Goal: Transaction & Acquisition: Purchase product/service

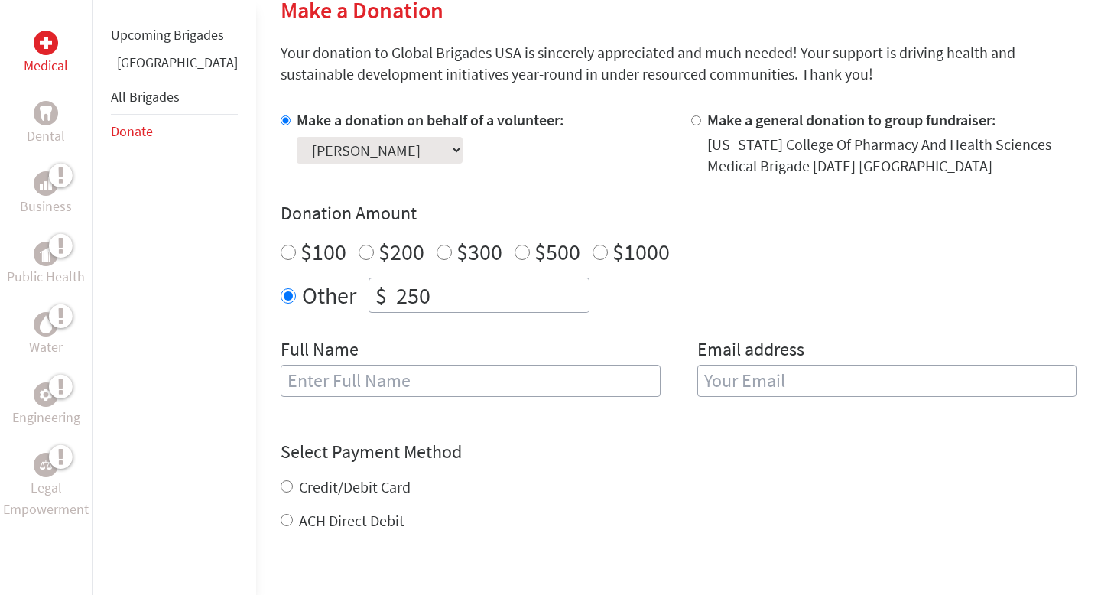
scroll to position [433, 0]
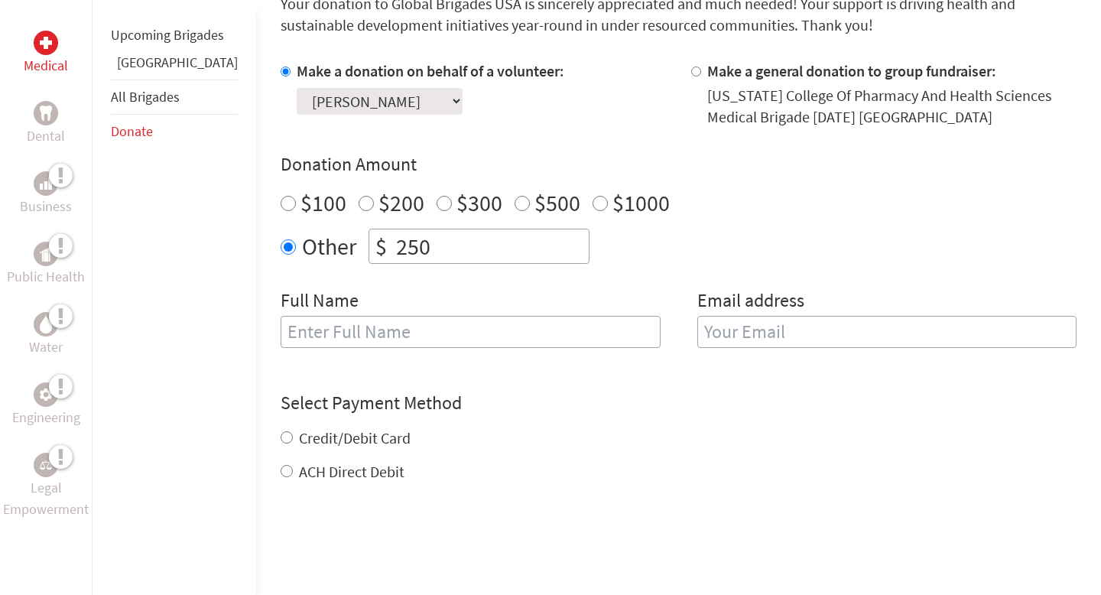
click at [299, 329] on input "text" at bounding box center [471, 332] width 380 height 32
type input "[PERSON_NAME]"
click at [716, 329] on input "email" at bounding box center [887, 332] width 380 height 32
type input "cas"
drag, startPoint x: 845, startPoint y: 333, endPoint x: 590, endPoint y: 333, distance: 255.3
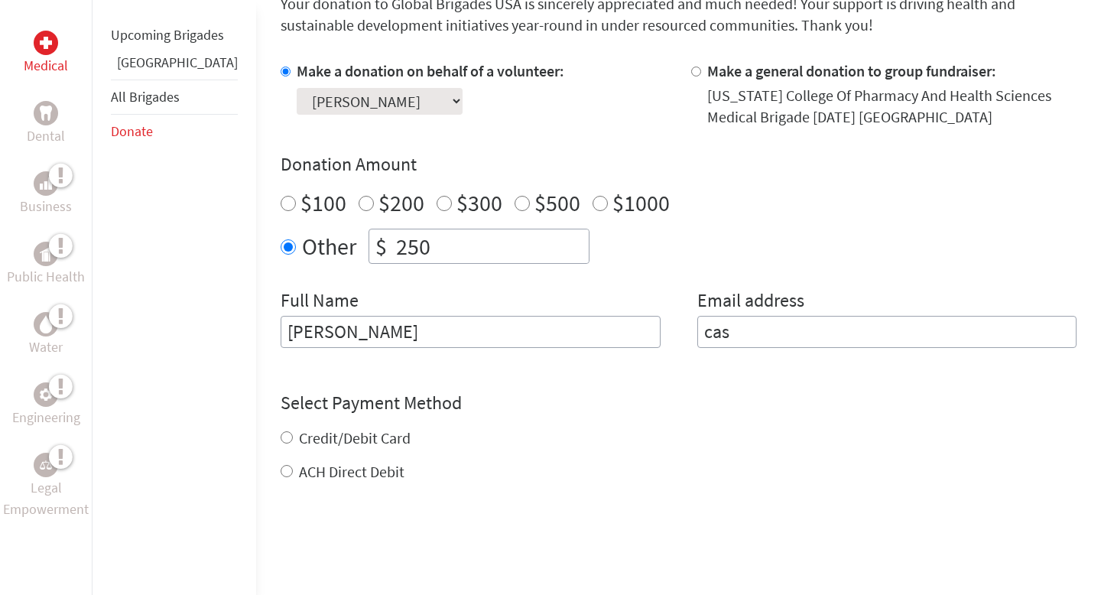
click at [590, 333] on div "Full Name [PERSON_NAME] Email address cas" at bounding box center [679, 327] width 796 height 78
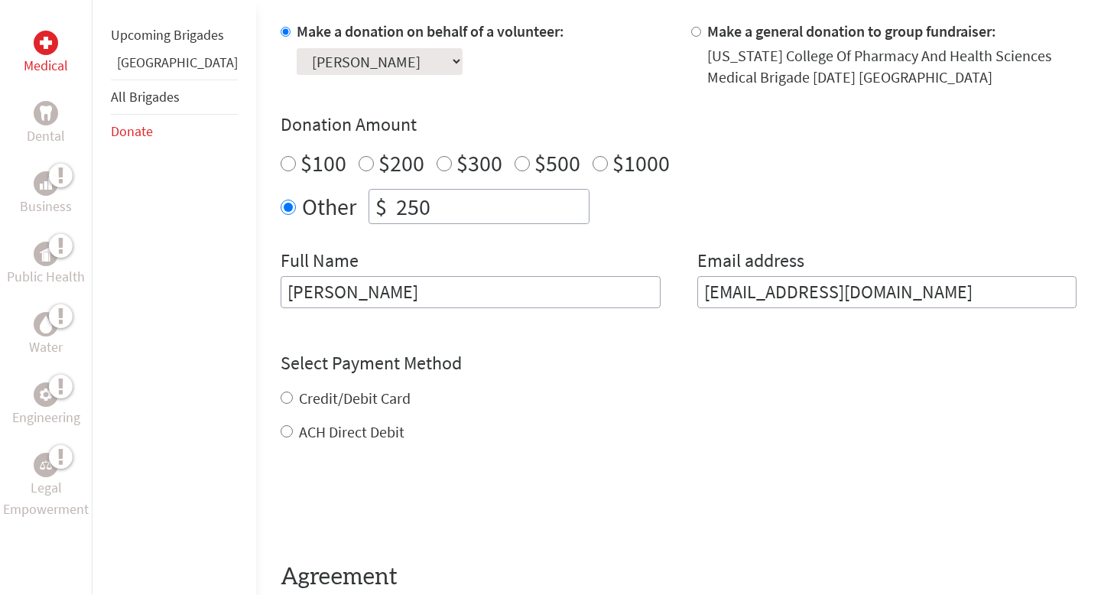
type input "[EMAIL_ADDRESS][DOMAIN_NAME]"
click at [297, 403] on div "Credit/Debit Card ACH Direct Debit" at bounding box center [679, 415] width 796 height 55
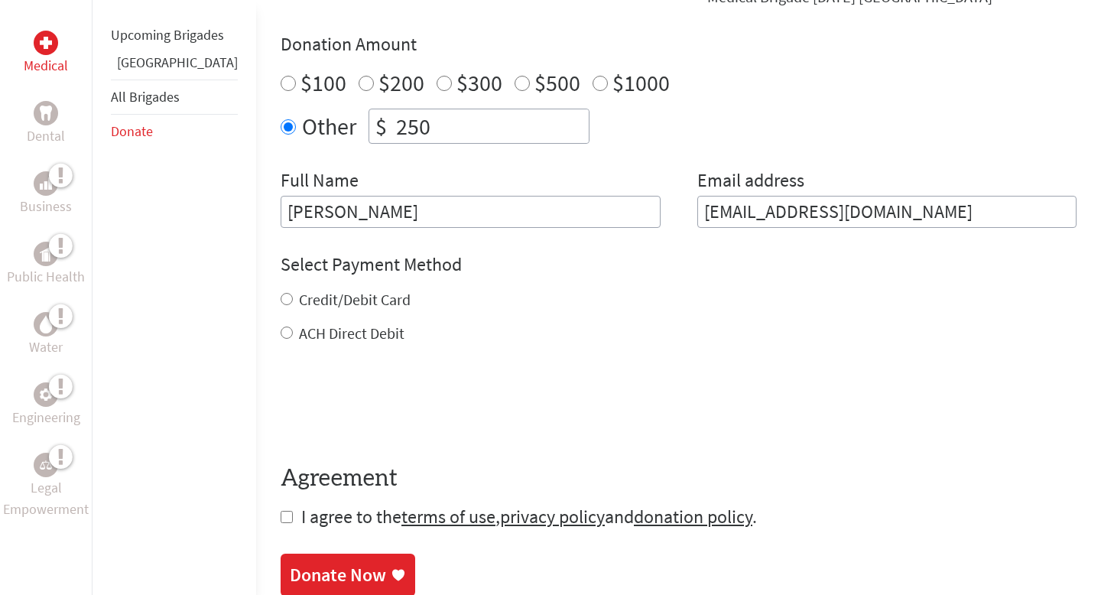
scroll to position [567, 0]
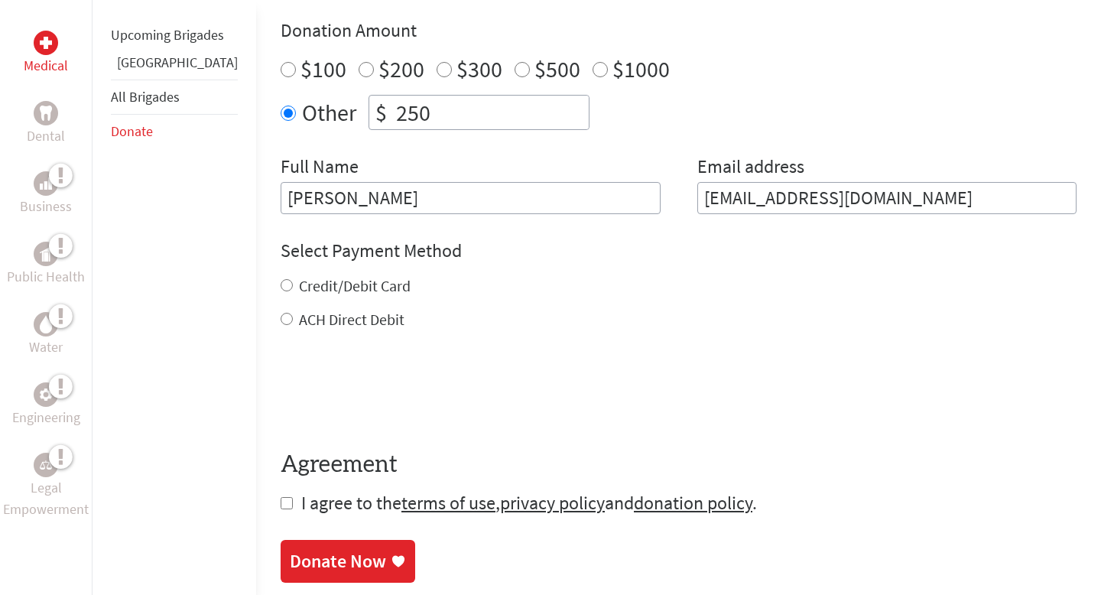
click at [281, 280] on input "Credit/Debit Card" at bounding box center [287, 285] width 12 height 12
radio input "true"
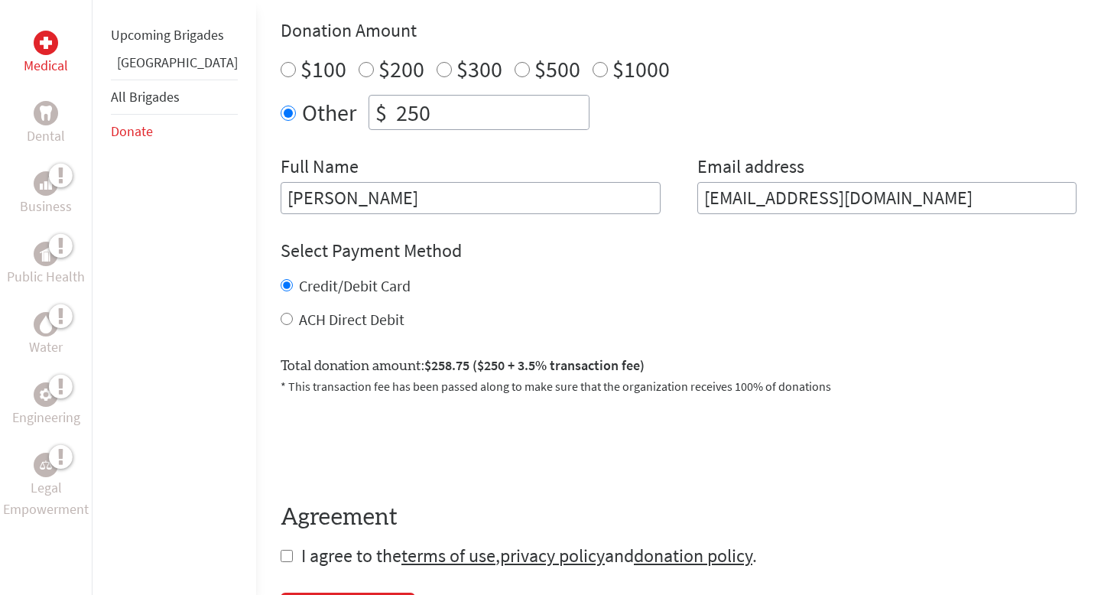
click at [281, 303] on div "Credit/Debit Card ACH Direct Debit" at bounding box center [679, 302] width 796 height 55
click at [281, 320] on input "ACH Direct Debit" at bounding box center [287, 319] width 12 height 12
radio input "true"
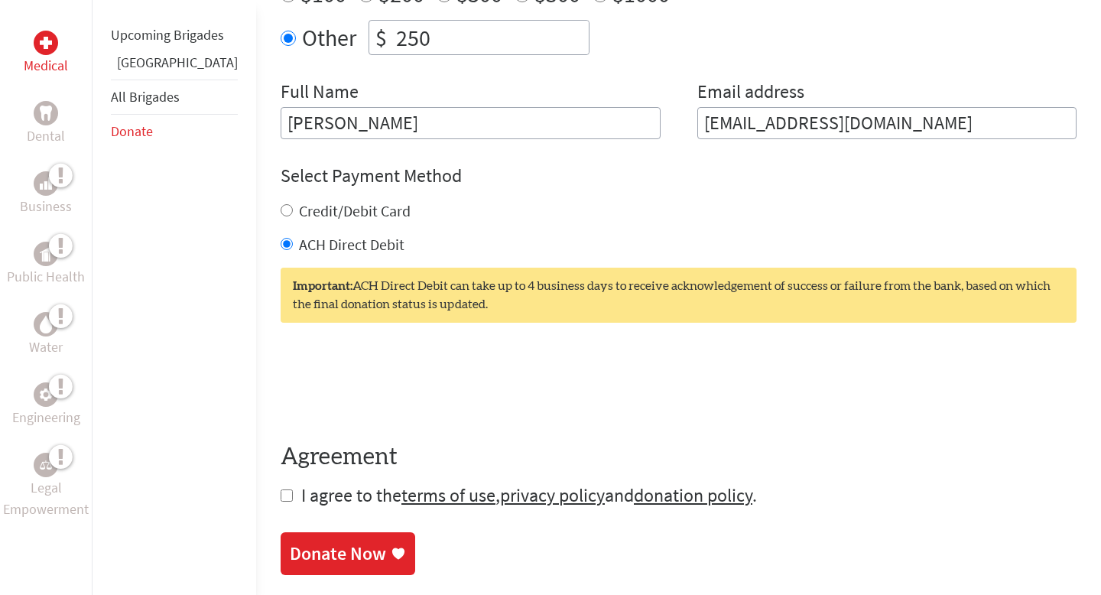
scroll to position [667, 0]
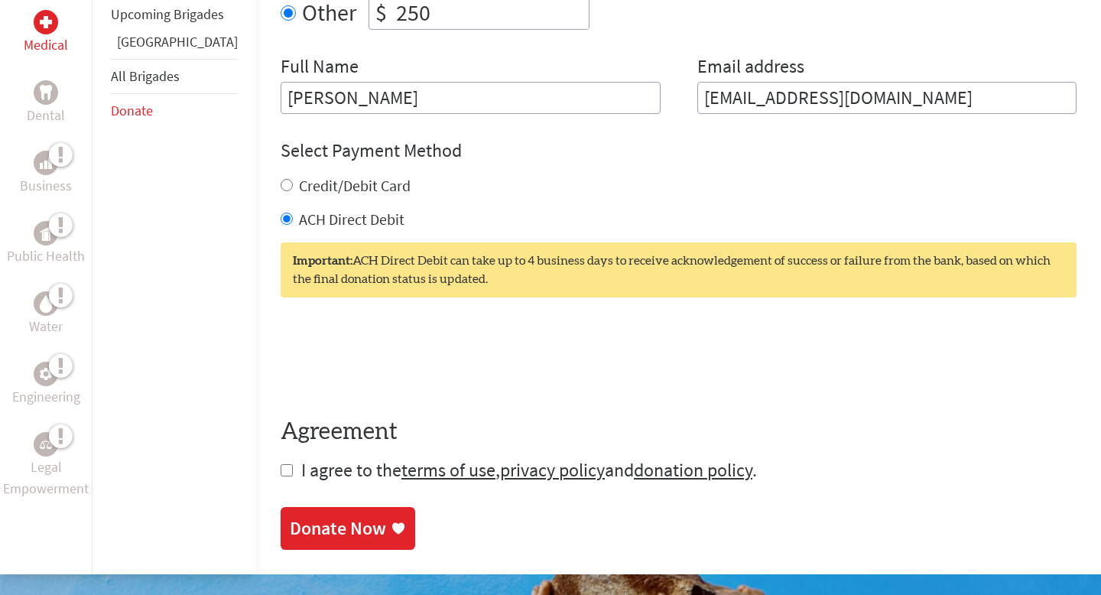
click at [281, 475] on input "checkbox" at bounding box center [287, 470] width 12 height 12
checkbox input "true"
click at [290, 525] on div "Donate Now" at bounding box center [338, 530] width 96 height 24
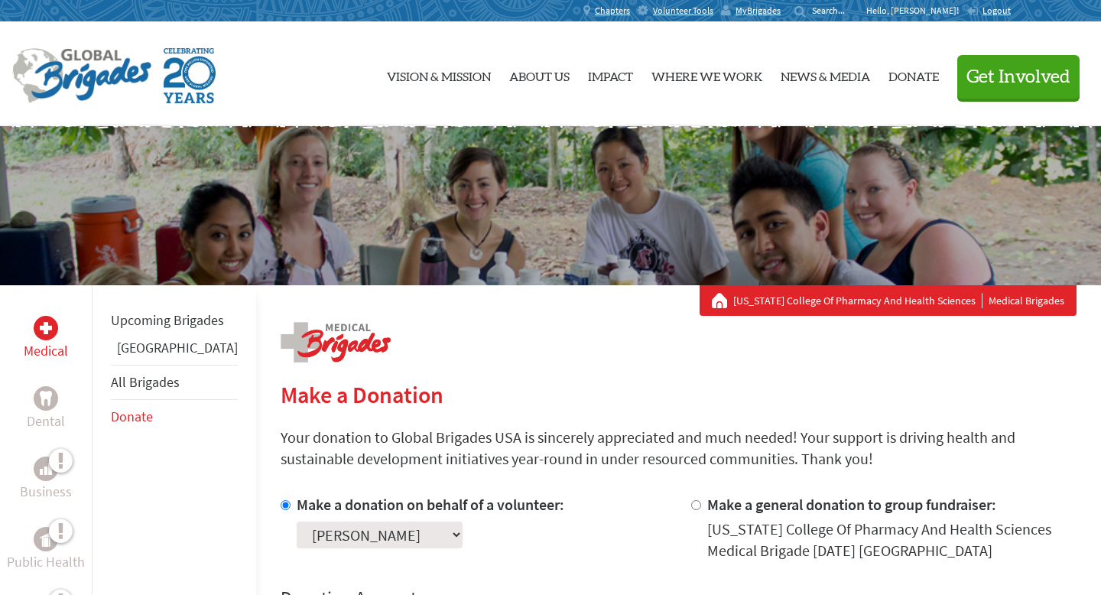
scroll to position [174, 0]
